Goal: Task Accomplishment & Management: Use online tool/utility

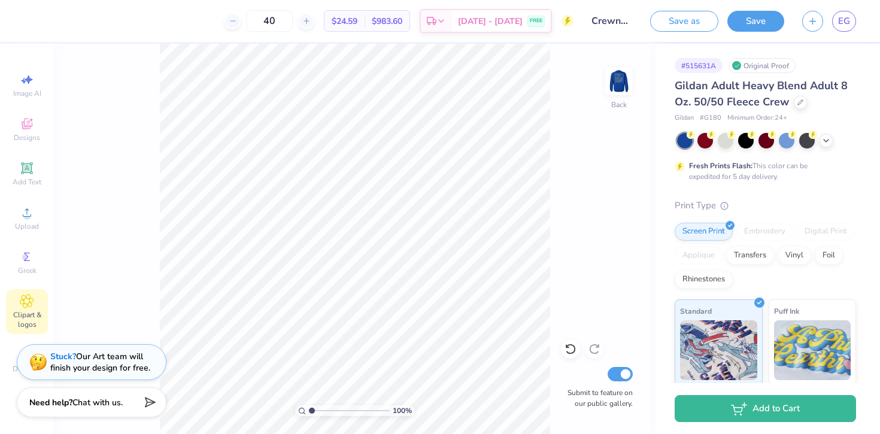
click at [40, 317] on span "Clipart & logos" at bounding box center [27, 319] width 42 height 19
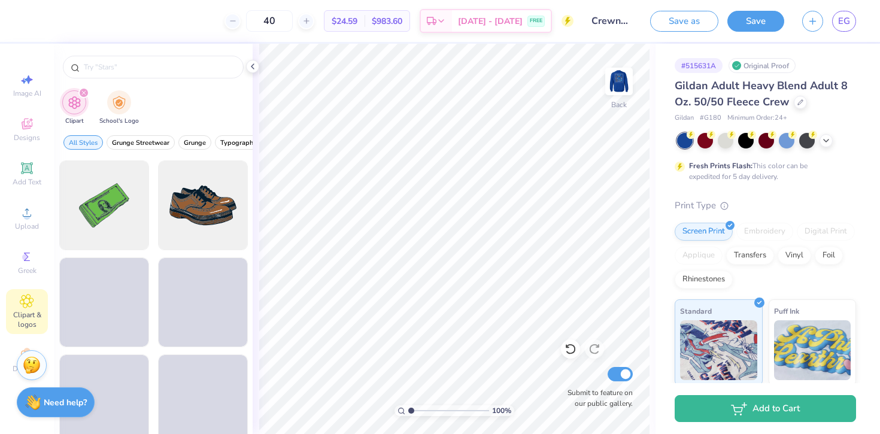
scroll to position [289, 0]
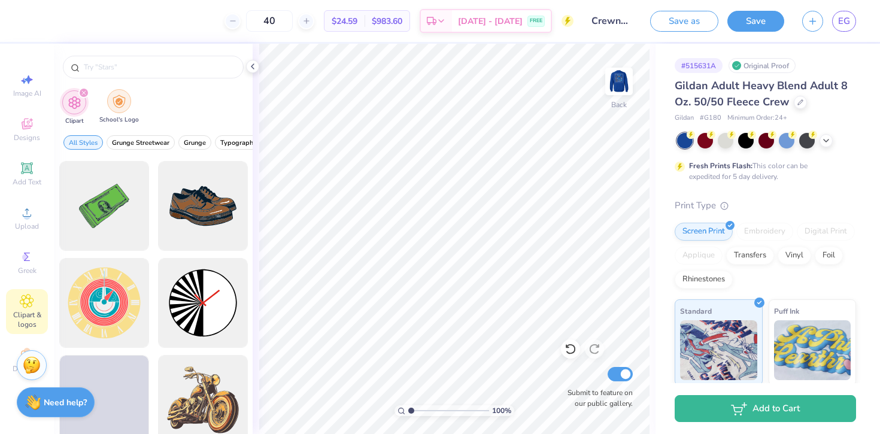
click at [117, 95] on img "filter for School's Logo" at bounding box center [119, 102] width 13 height 14
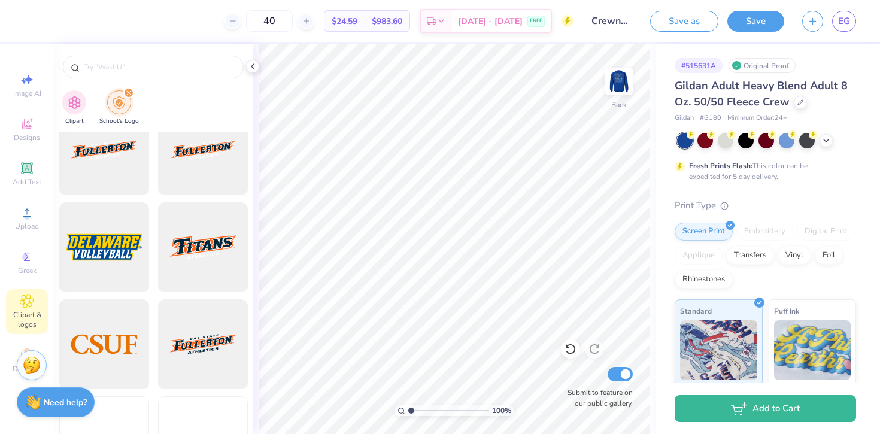
scroll to position [4728, 0]
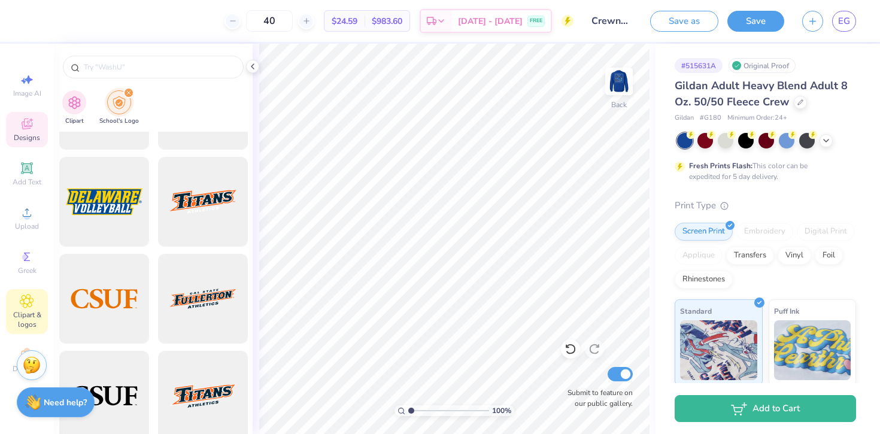
click at [18, 132] on div "Designs" at bounding box center [27, 129] width 42 height 35
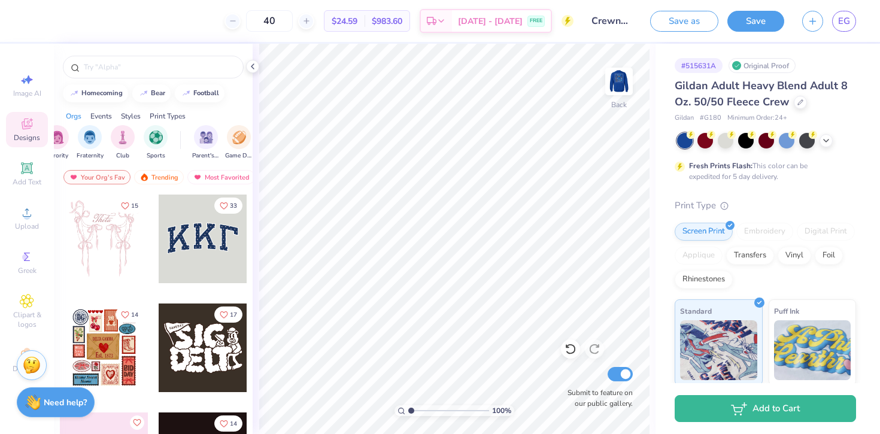
scroll to position [0, 27]
click at [110, 137] on img "filter for Club" at bounding box center [113, 136] width 13 height 14
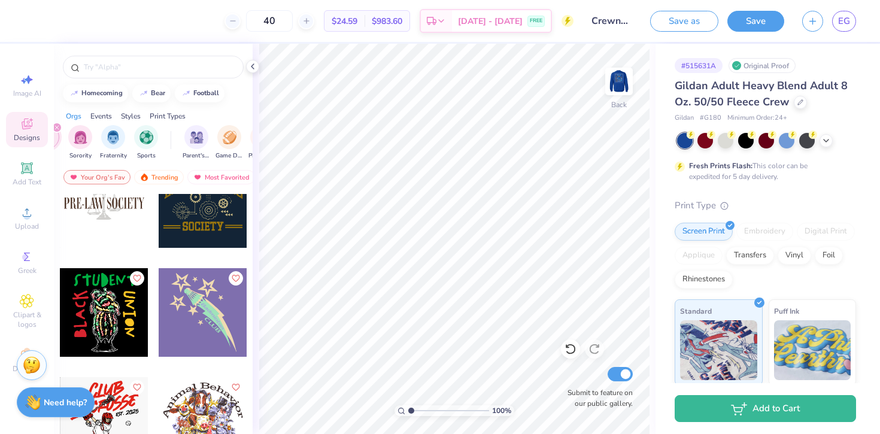
scroll to position [1597, 0]
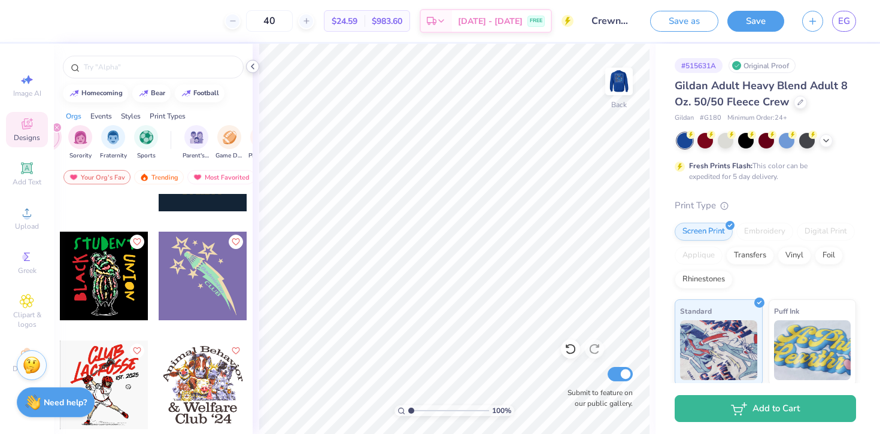
click at [255, 63] on icon at bounding box center [253, 67] width 10 height 10
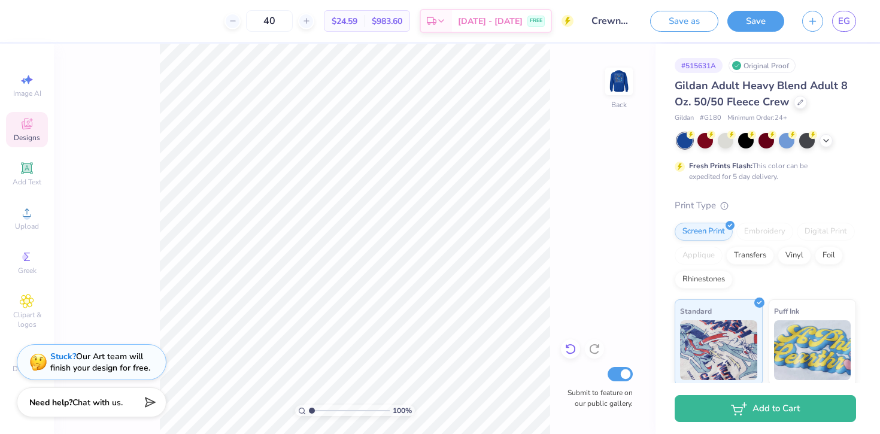
click at [566, 351] on icon at bounding box center [571, 349] width 12 height 12
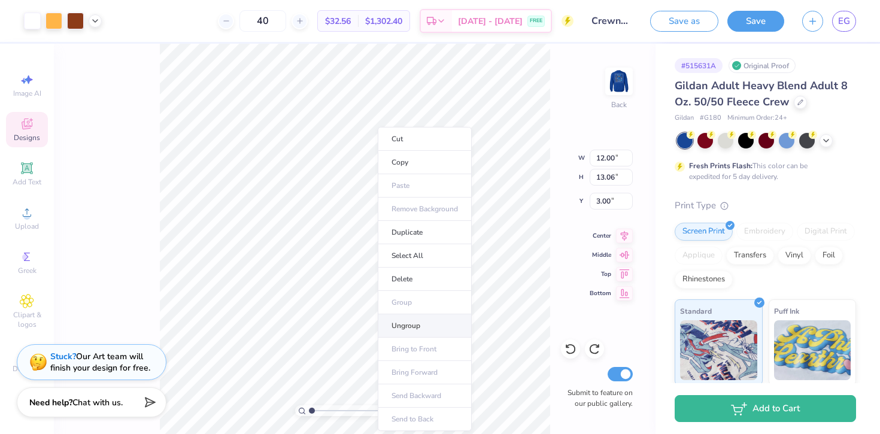
click at [394, 328] on li "Ungroup" at bounding box center [425, 325] width 94 height 23
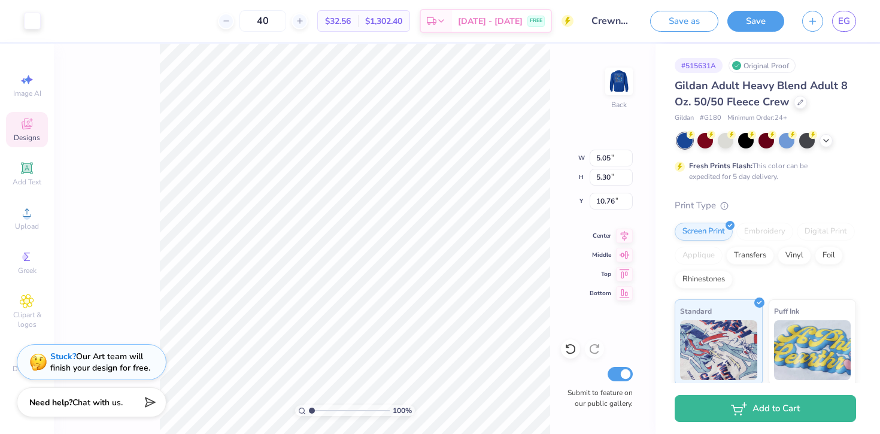
type input "5.05"
type input "5.30"
type input "10.76"
type input "0.15"
type input "1.26"
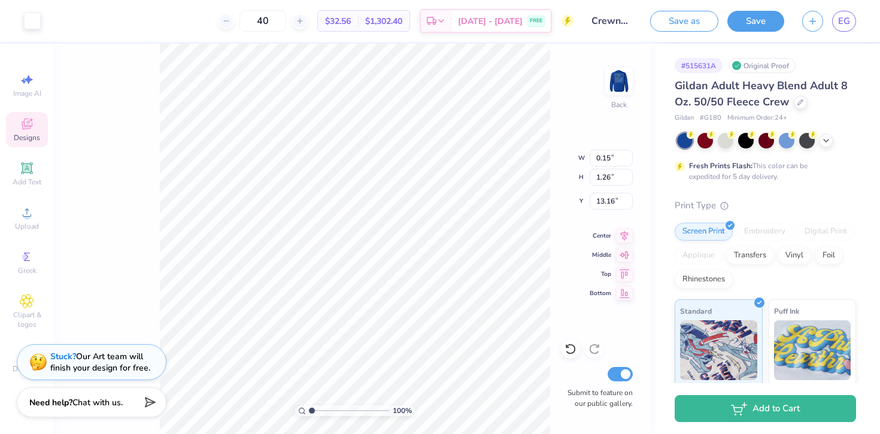
type input "13.16"
type input "13.80"
type input "0.69"
type input "1.01"
type input "12.38"
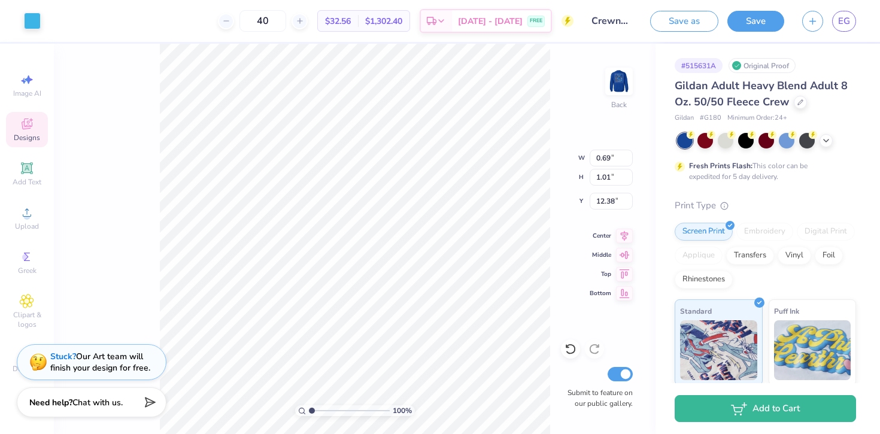
type input "4.25"
type input "2.77"
type input "11.42"
type input "3.21"
type input "3.19"
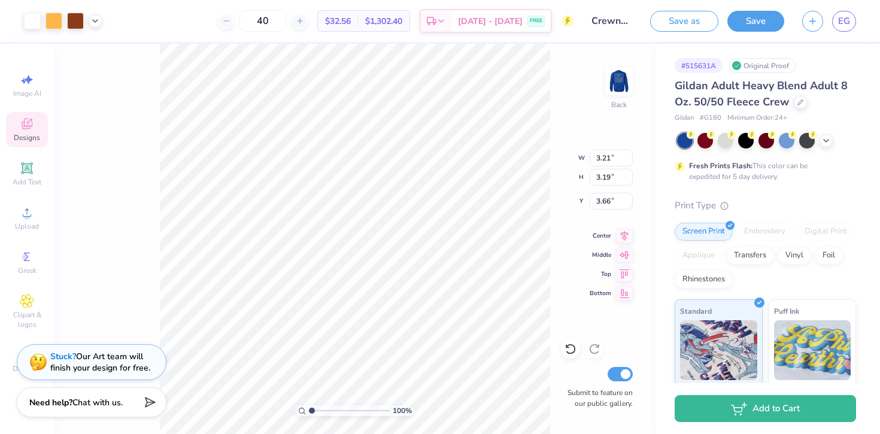
type input "3.66"
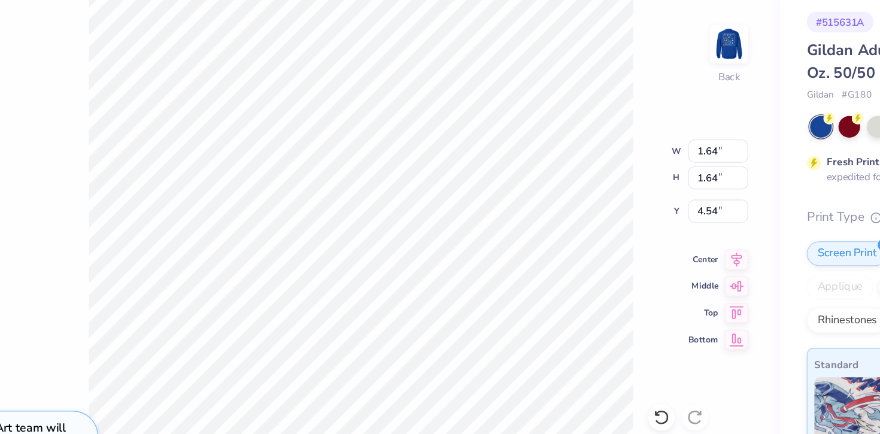
type input "4.44"
type input "7.16"
type input "4.44"
type input "2.69"
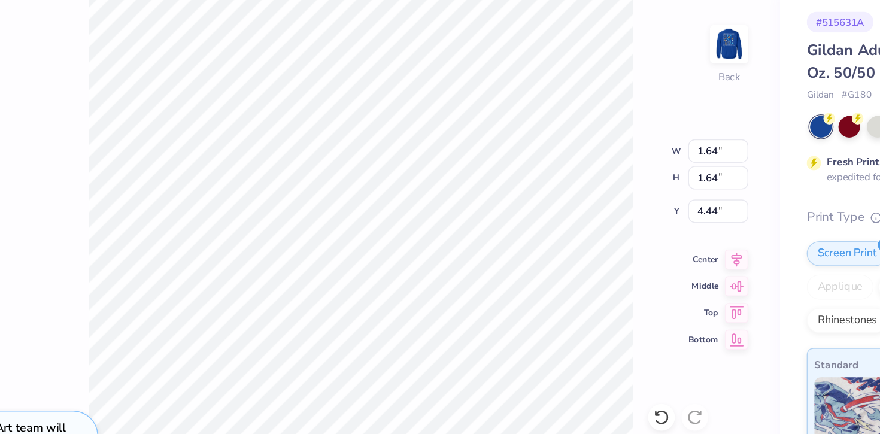
type input "3.91"
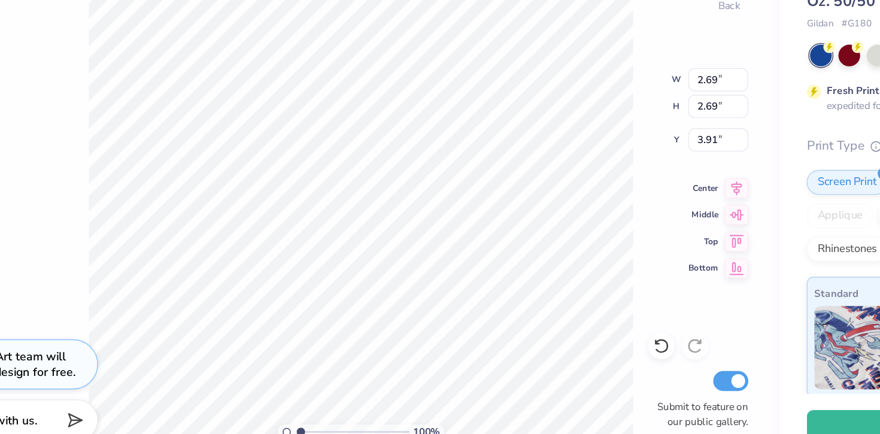
scroll to position [0, 0]
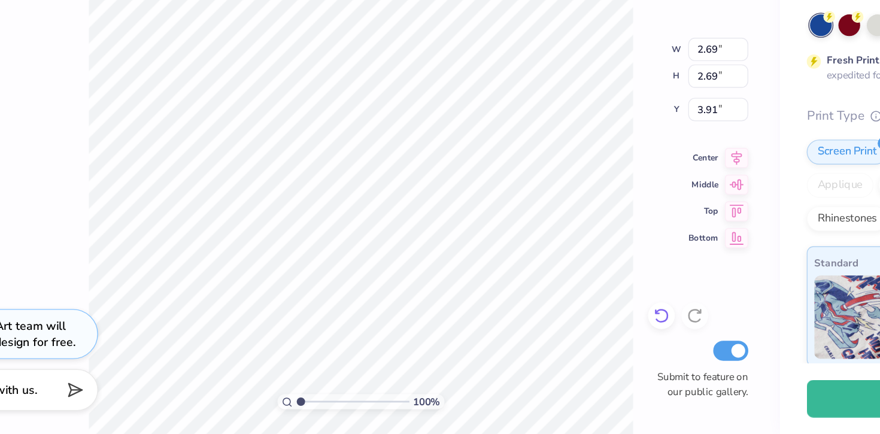
click at [575, 348] on icon at bounding box center [571, 349] width 12 height 12
type input "1.64"
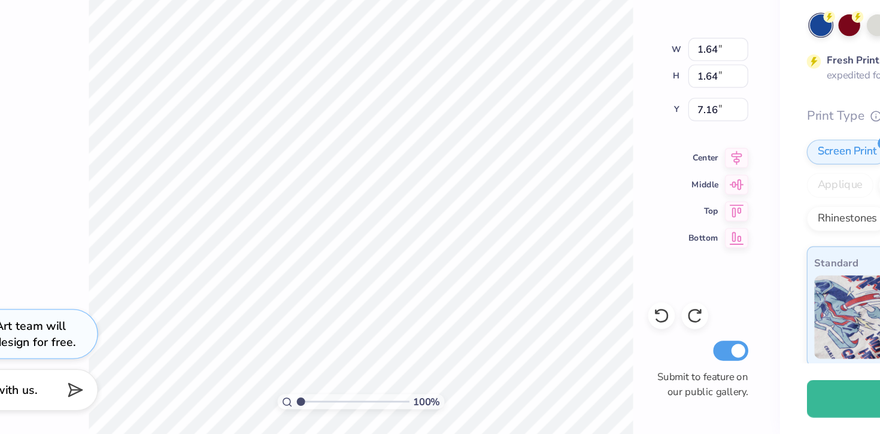
type input "4.43"
type input "0.65"
type input "4.93"
type input "0.29"
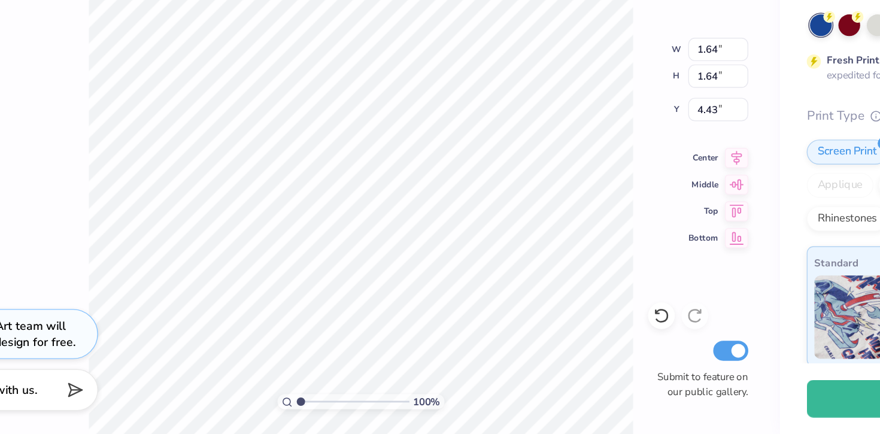
type input "0.42"
type input "5.51"
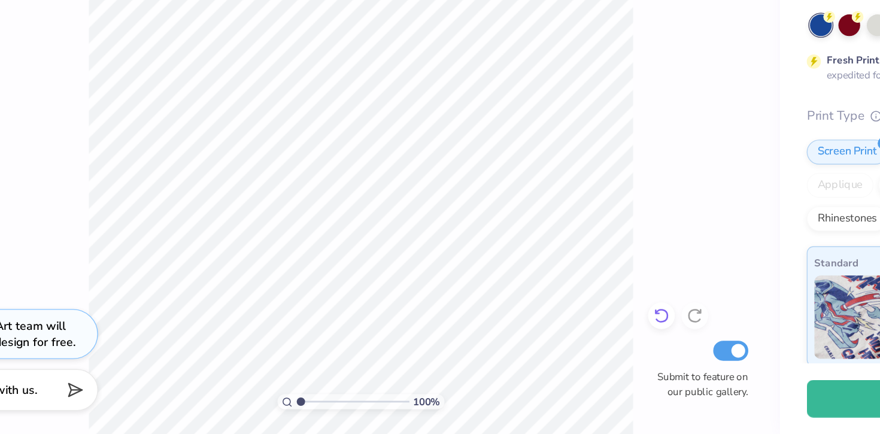
click at [564, 348] on div at bounding box center [570, 348] width 19 height 19
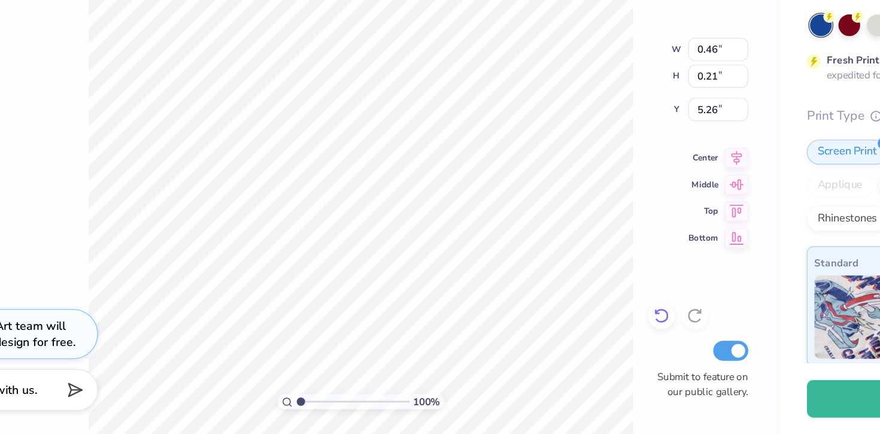
type input "5.26"
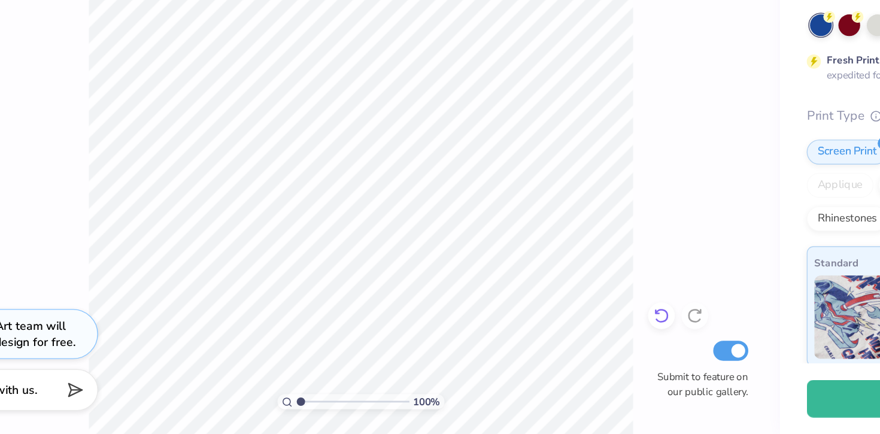
click at [571, 347] on icon at bounding box center [571, 349] width 12 height 12
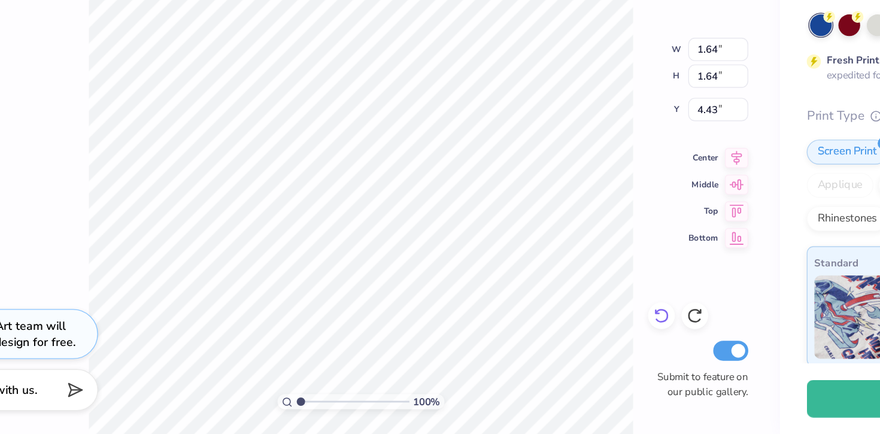
type input "4.44"
type input "0.65"
type input "4.93"
click at [563, 352] on div at bounding box center [570, 348] width 19 height 19
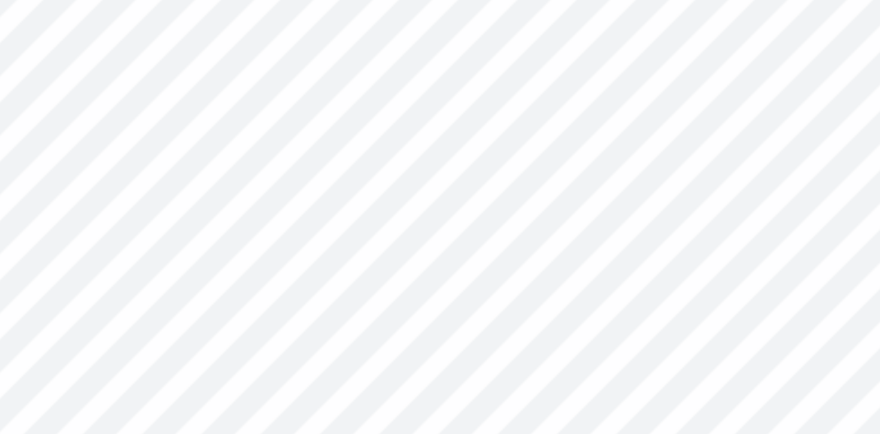
type input "0.47"
type input "0.13"
type input "5.12"
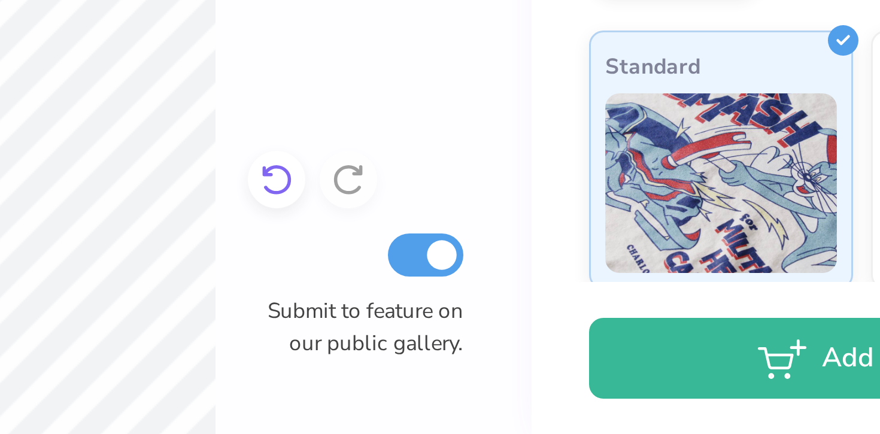
click at [574, 348] on icon at bounding box center [571, 349] width 12 height 12
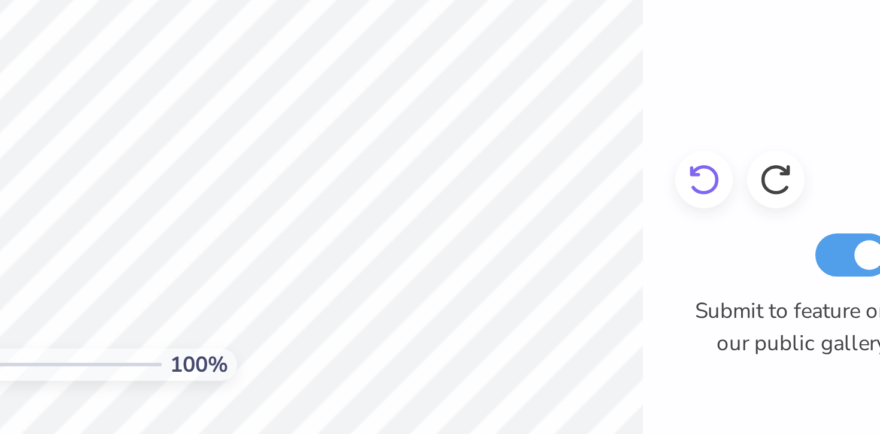
click at [570, 348] on icon at bounding box center [571, 349] width 12 height 12
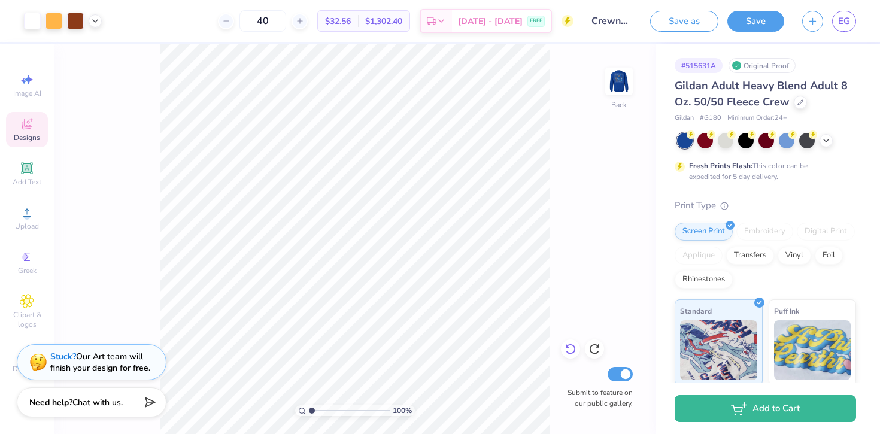
click at [565, 350] on icon at bounding box center [571, 349] width 12 height 12
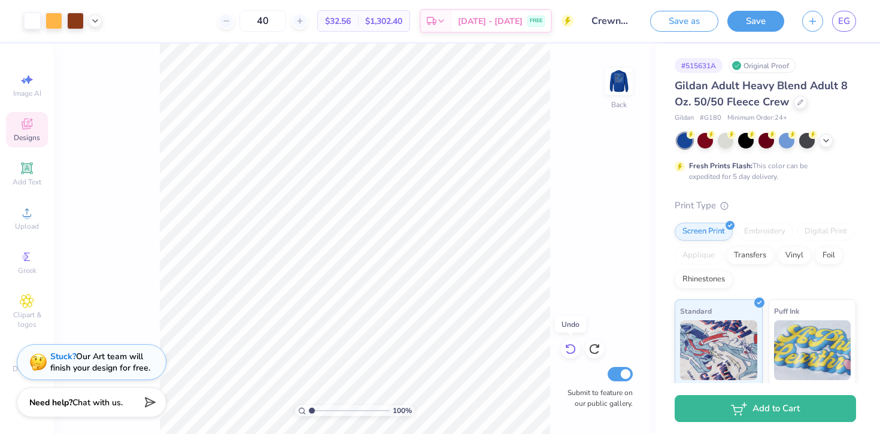
click at [565, 350] on icon at bounding box center [571, 349] width 12 height 12
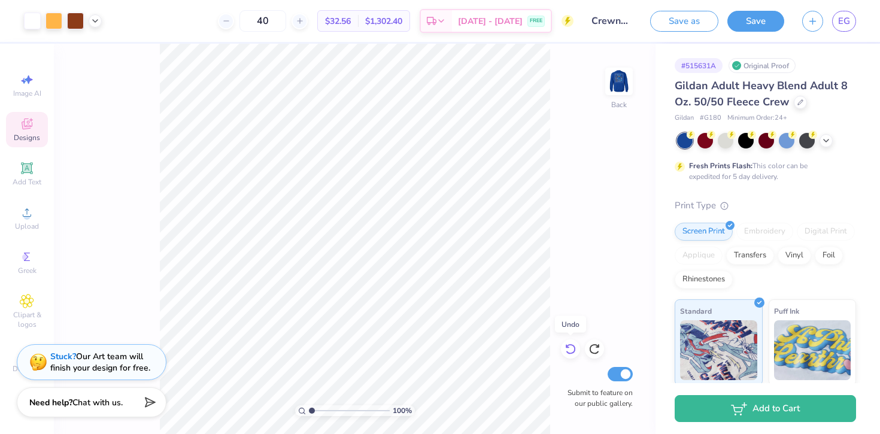
click at [565, 350] on icon at bounding box center [571, 349] width 12 height 12
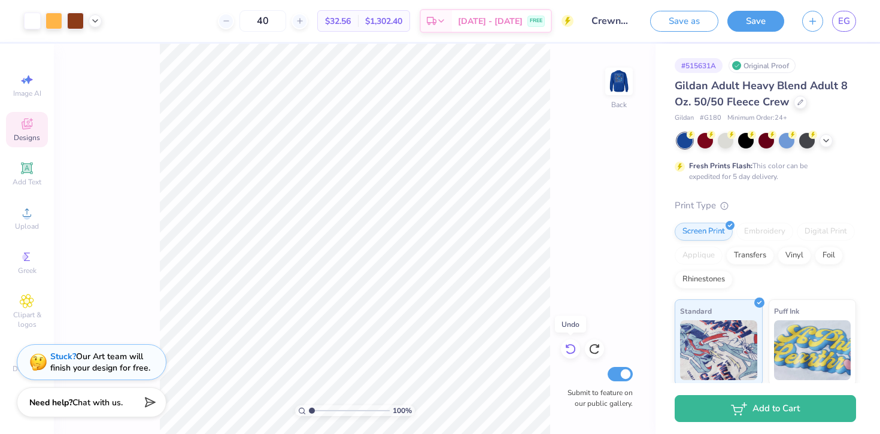
click at [565, 350] on icon at bounding box center [571, 349] width 12 height 12
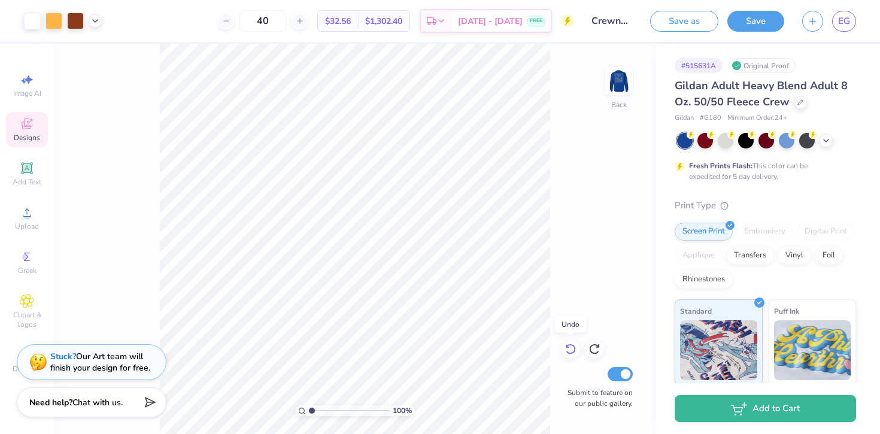
click at [565, 350] on icon at bounding box center [571, 349] width 12 height 12
type input "2.91"
type input "2.88"
type input "3.81"
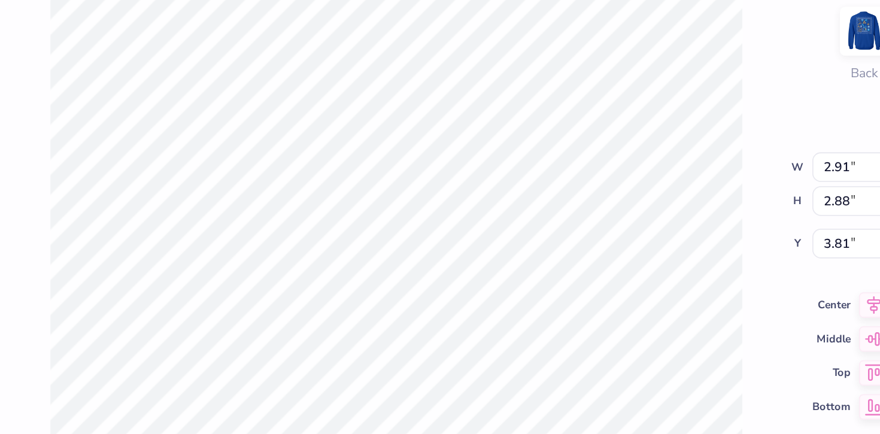
type input "4.33"
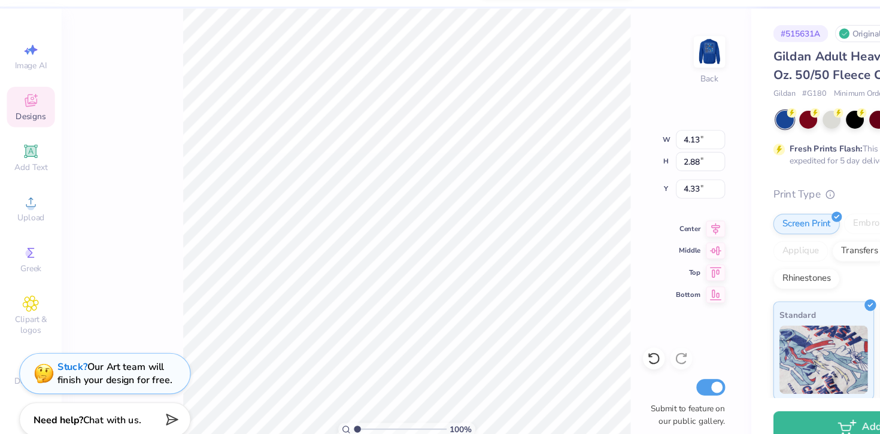
type input "3.81"
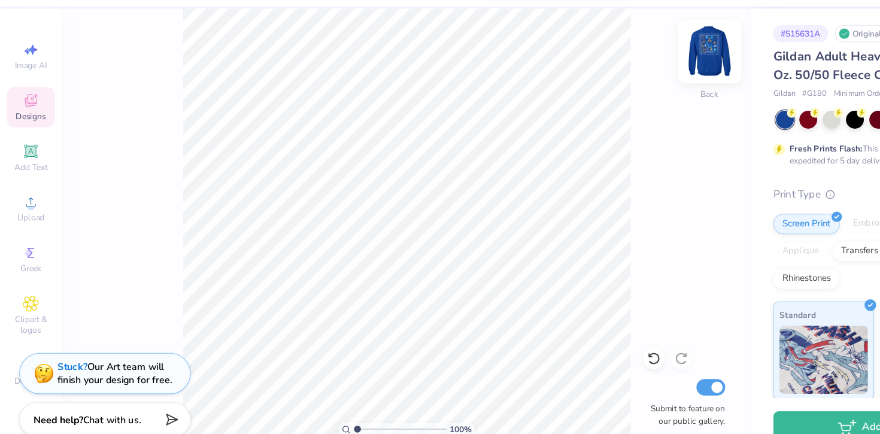
click at [617, 84] on img at bounding box center [619, 81] width 48 height 48
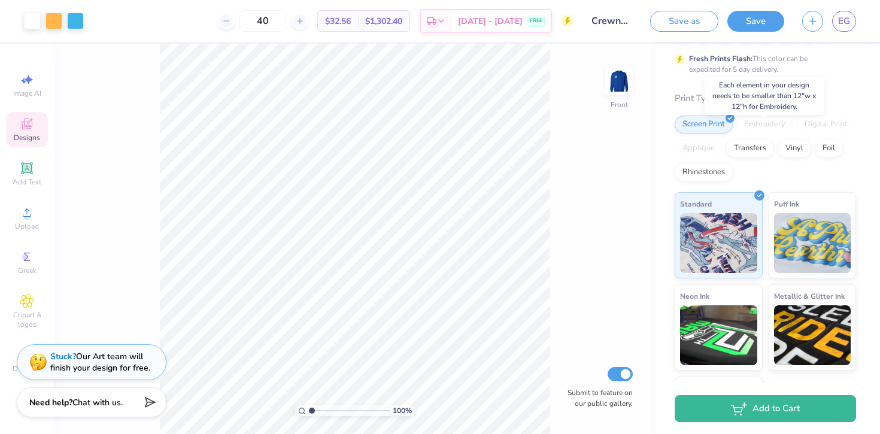
scroll to position [110, 0]
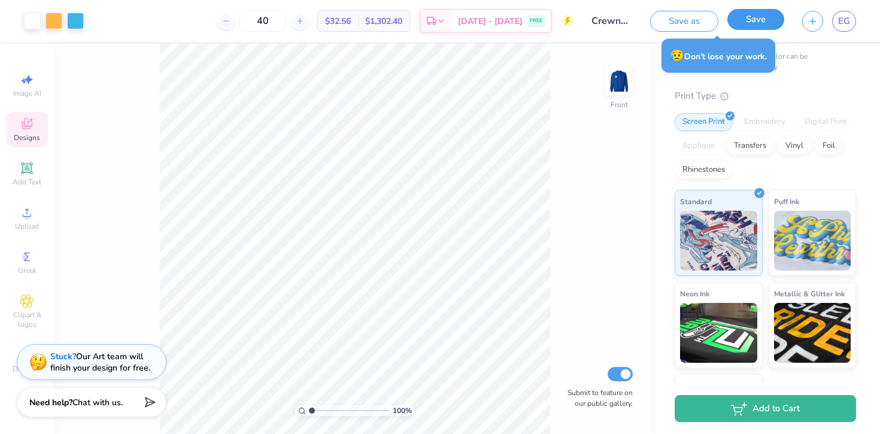
click at [751, 25] on button "Save" at bounding box center [755, 19] width 57 height 21
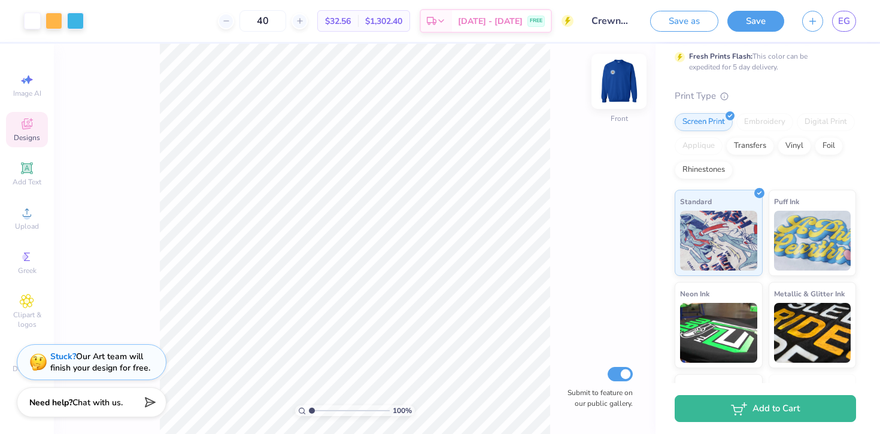
click at [617, 81] on img at bounding box center [619, 81] width 48 height 48
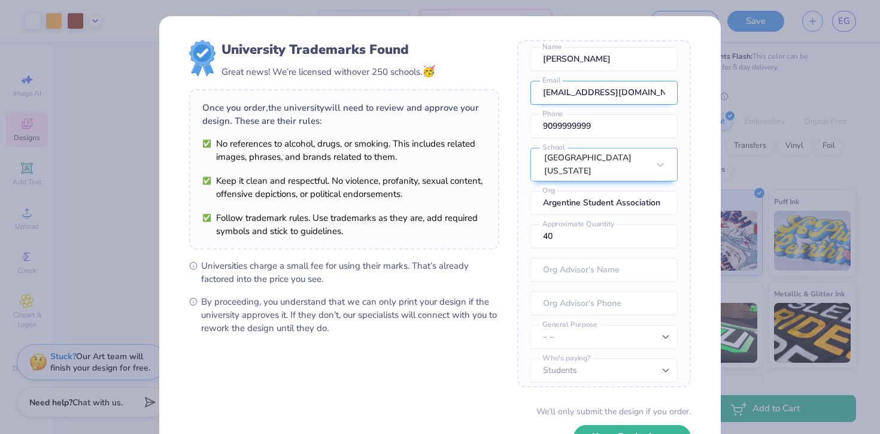
scroll to position [26, 0]
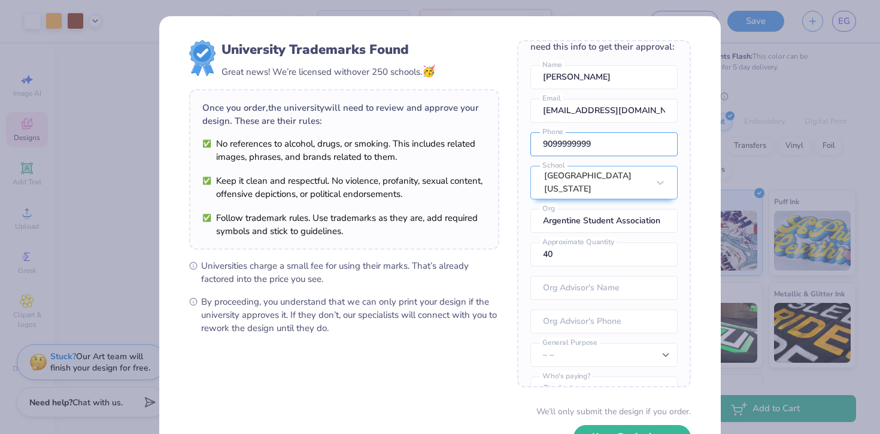
drag, startPoint x: 595, startPoint y: 148, endPoint x: 511, endPoint y: 148, distance: 83.8
click at [511, 148] on form "University Trademarks Found Great news! We’re licensed with over 250 schools. 🥳…" at bounding box center [440, 260] width 502 height 441
click at [524, 161] on div "Once you place your order, we’ll need this info to get their approval: [PERSON_…" at bounding box center [604, 213] width 174 height 347
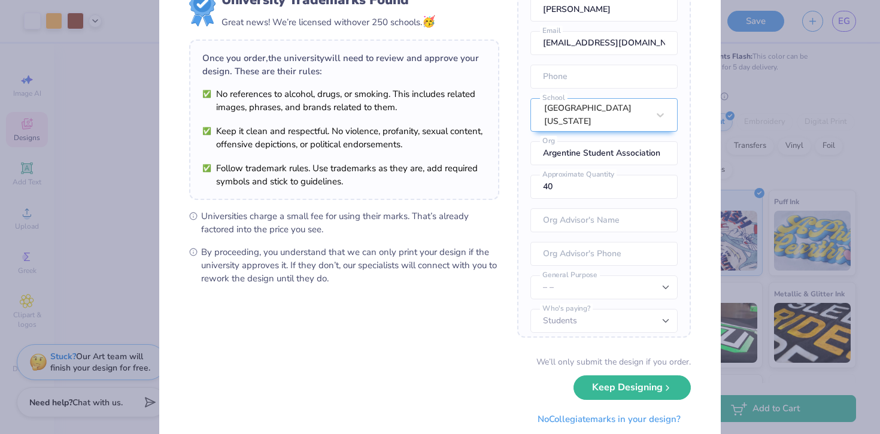
scroll to position [62, 0]
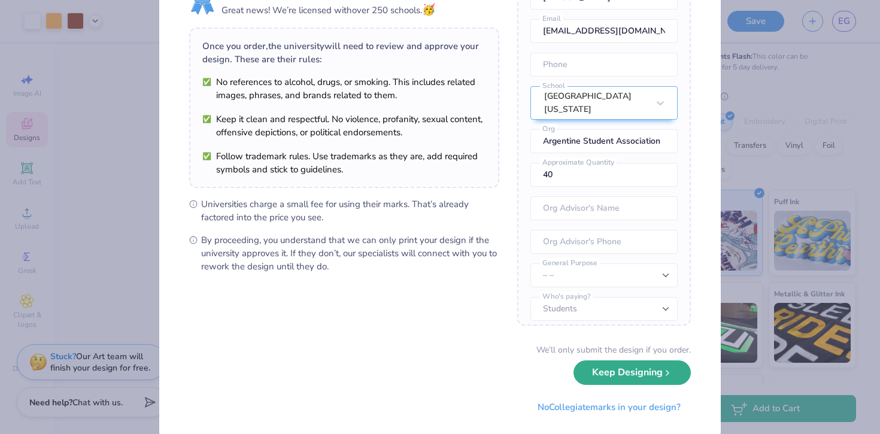
click at [627, 375] on button "Keep Designing" at bounding box center [632, 372] width 117 height 25
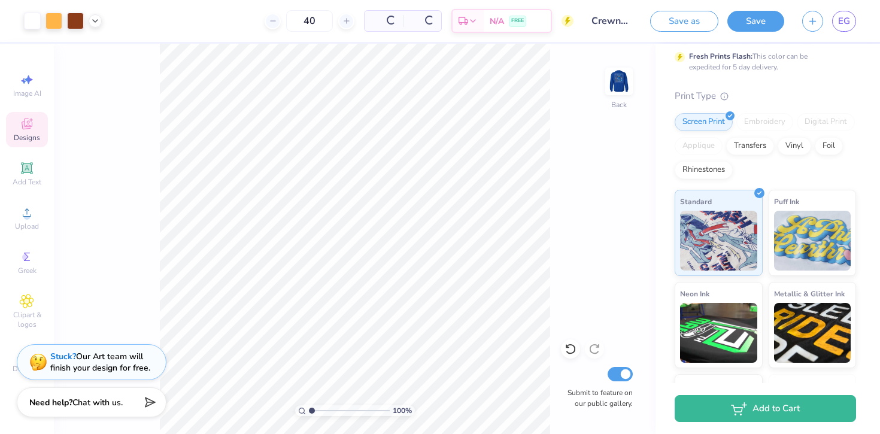
scroll to position [0, 0]
